Goal: Check status: Check status

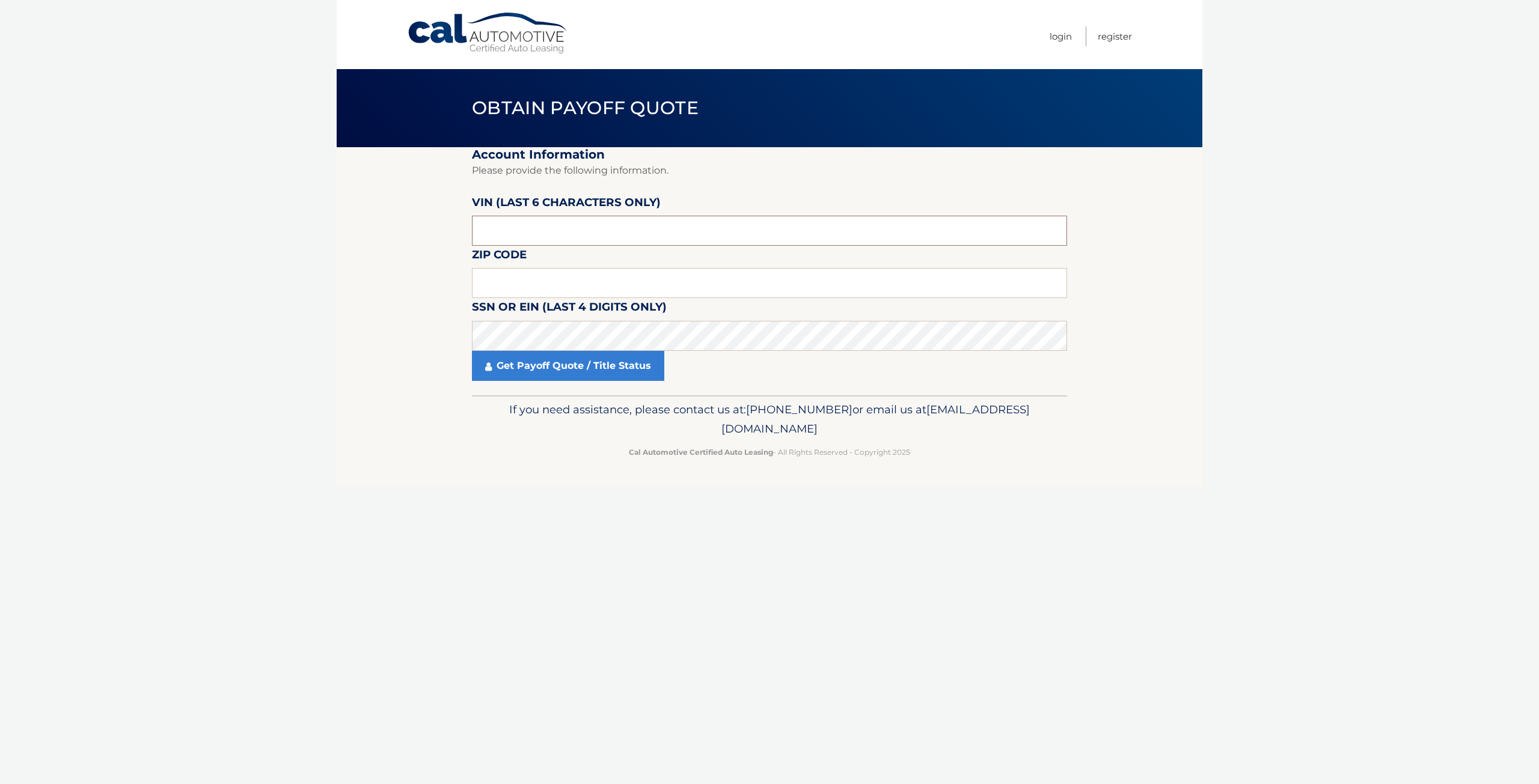
click at [506, 228] on input "text" at bounding box center [769, 231] width 595 height 30
type input "774016"
click at [487, 285] on input "text" at bounding box center [769, 283] width 595 height 30
type input "07092"
click at [513, 366] on link "Get Payoff Quote / Title Status" at bounding box center [568, 366] width 192 height 30
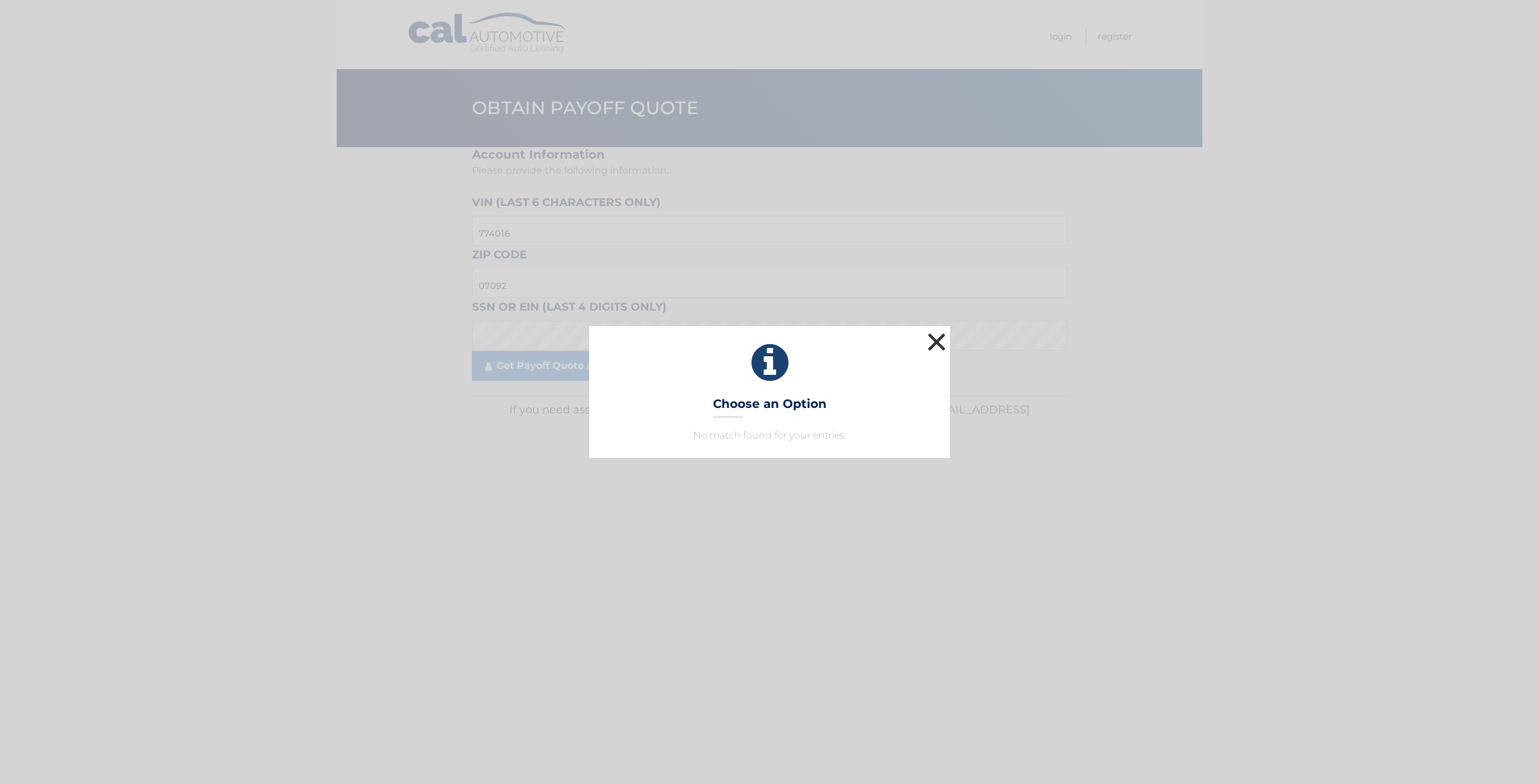
click at [928, 338] on button "×" at bounding box center [937, 342] width 24 height 24
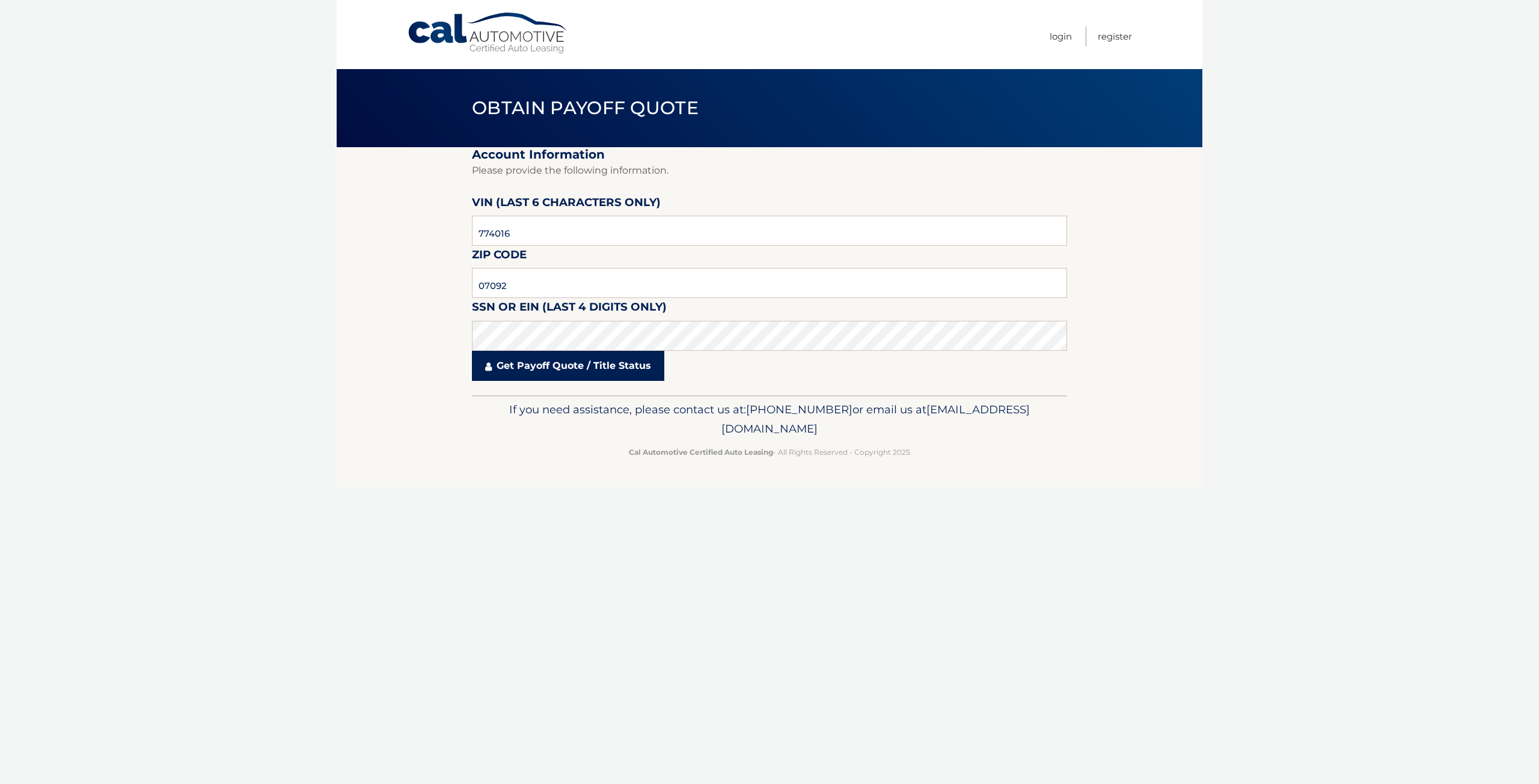
click at [542, 368] on link "Get Payoff Quote / Title Status" at bounding box center [568, 366] width 192 height 30
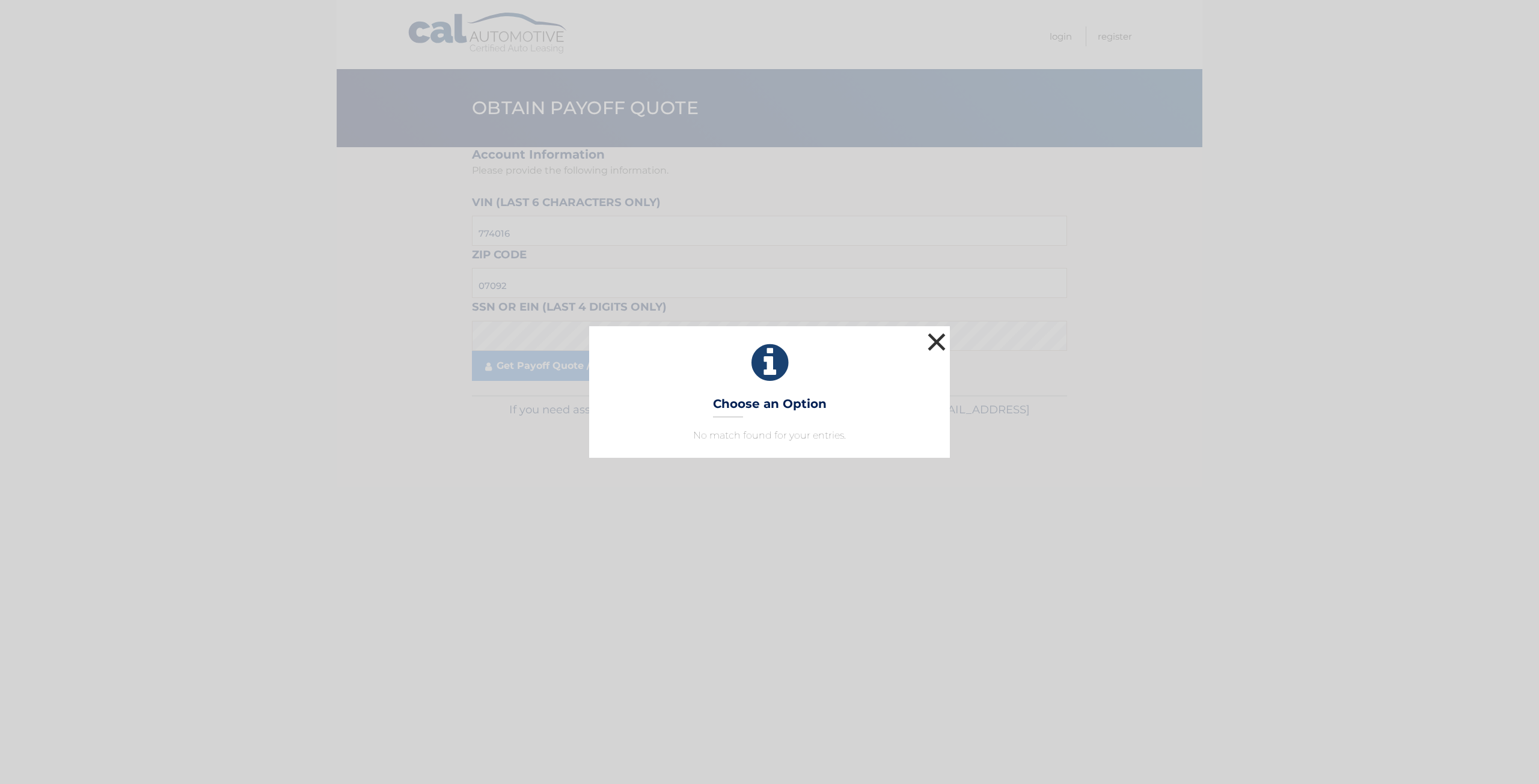
click at [941, 337] on button "×" at bounding box center [937, 342] width 24 height 24
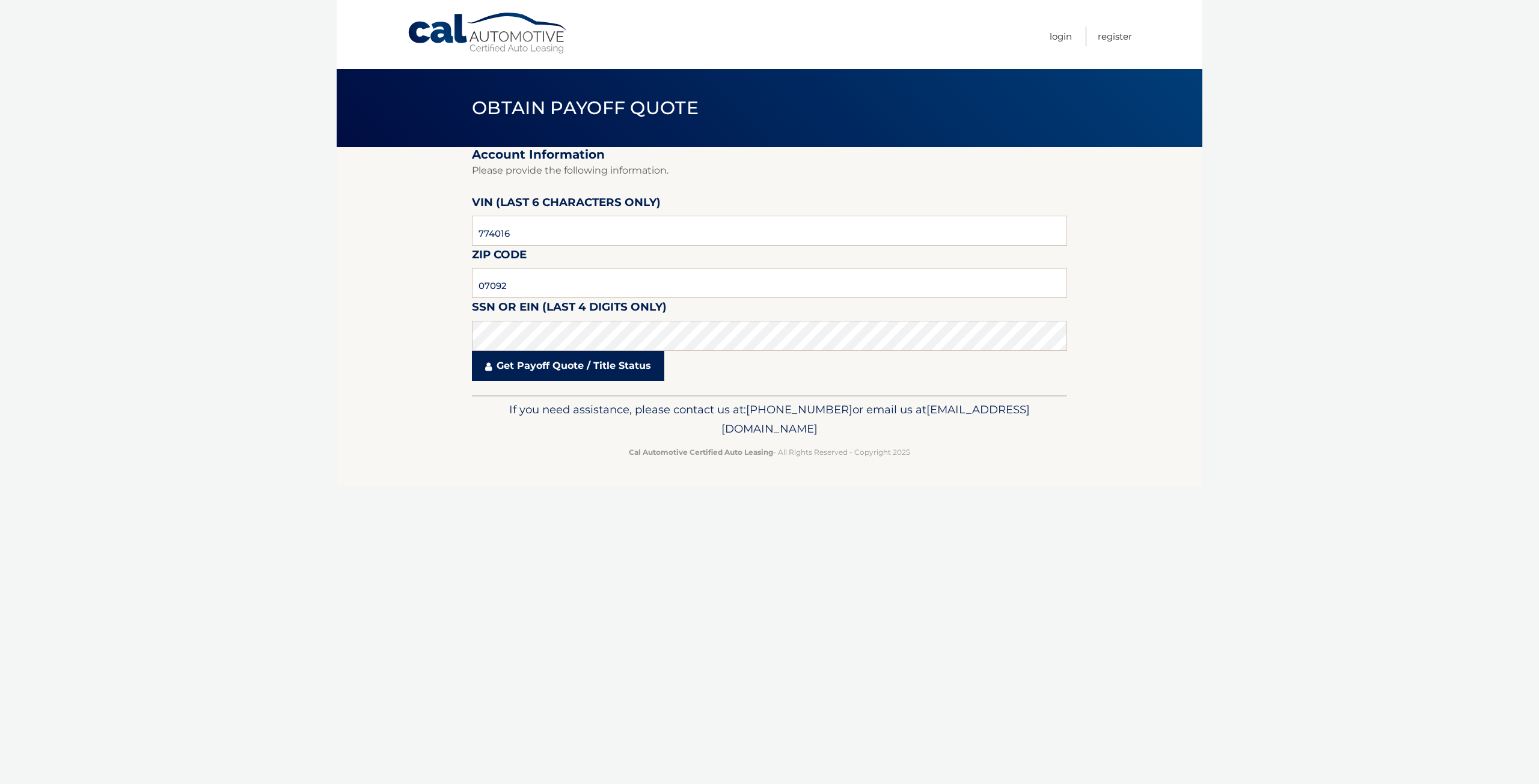
click at [526, 375] on link "Get Payoff Quote / Title Status" at bounding box center [568, 366] width 192 height 30
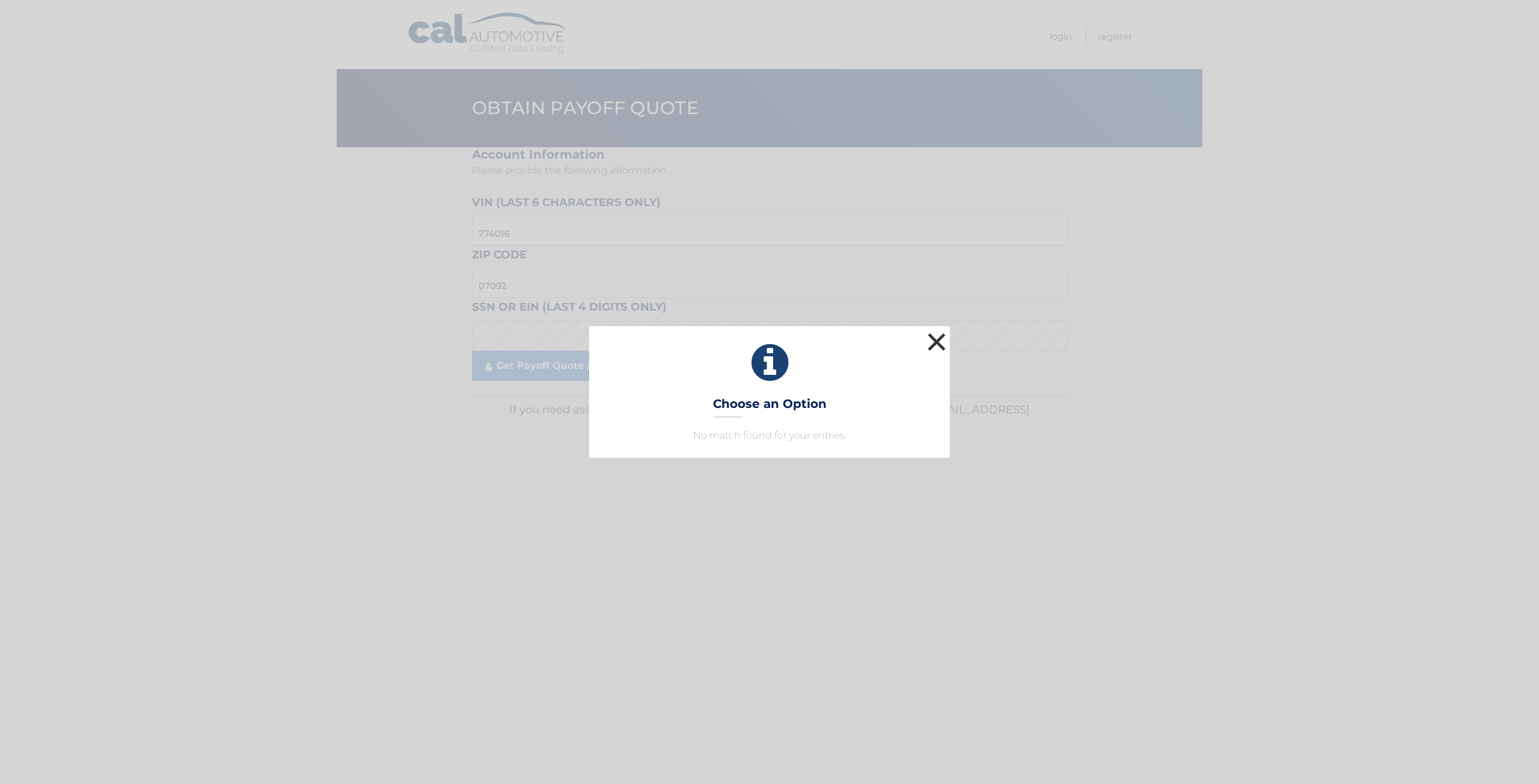
click at [938, 337] on button "×" at bounding box center [937, 342] width 24 height 24
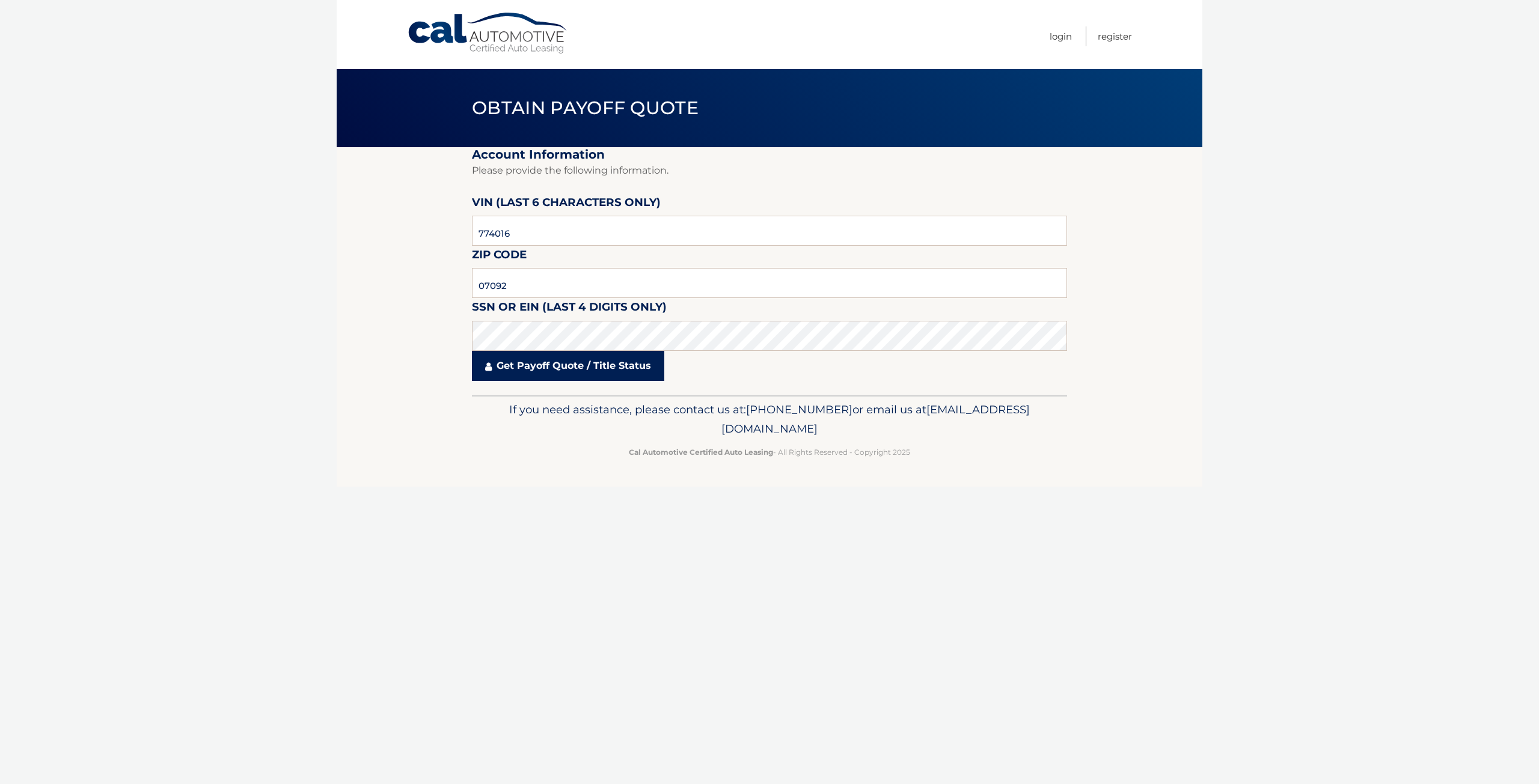
click at [518, 366] on link "Get Payoff Quote / Title Status" at bounding box center [568, 366] width 192 height 30
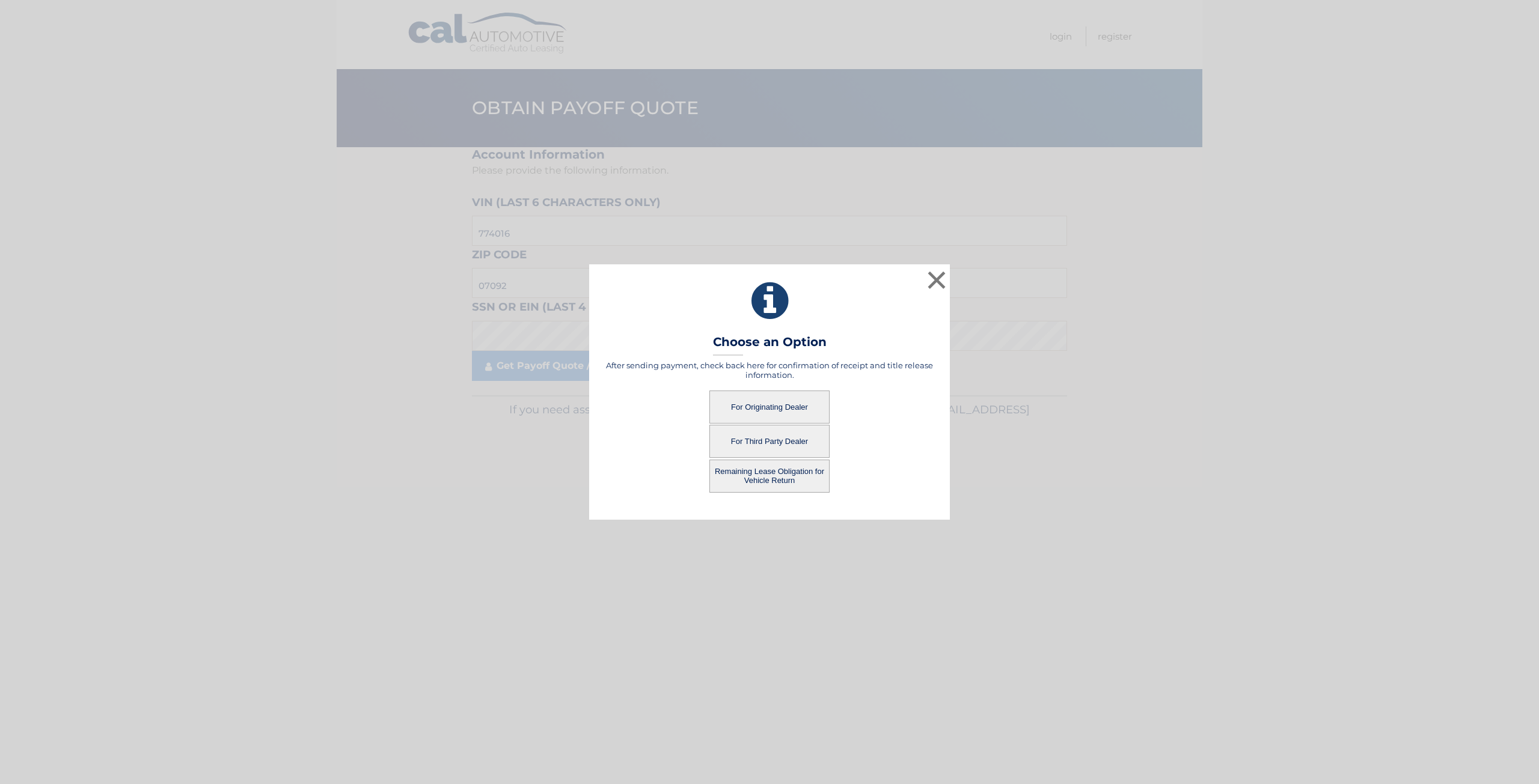
click at [747, 410] on button "For Originating Dealer" at bounding box center [769, 407] width 120 height 33
click at [779, 413] on button "For Originating Dealer" at bounding box center [769, 407] width 120 height 33
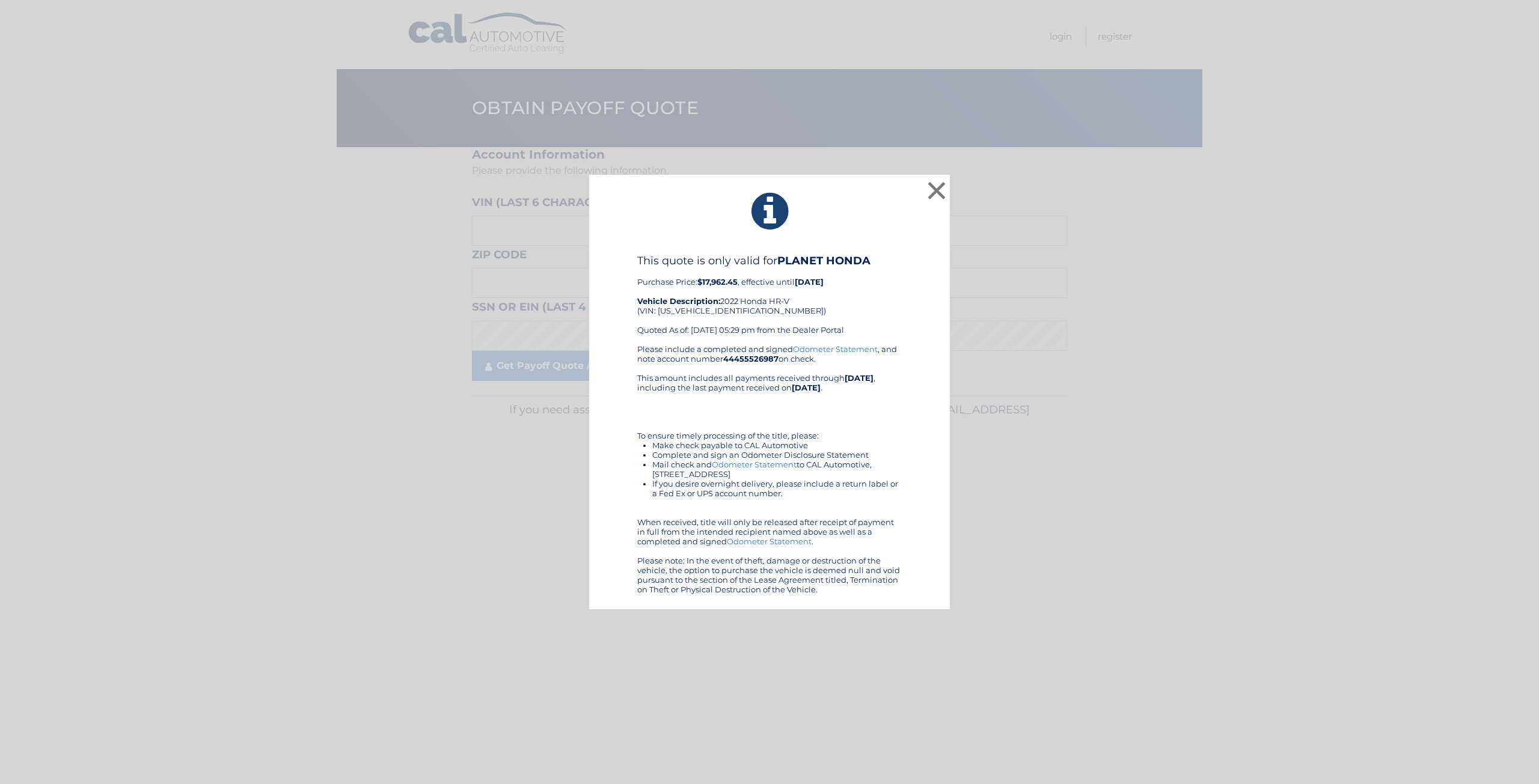
click at [246, 282] on div "× This quote is only valid for PLANET HONDA Purchase Price: $17,962.45 , effect…" at bounding box center [769, 392] width 1529 height 435
